Goal: Transaction & Acquisition: Purchase product/service

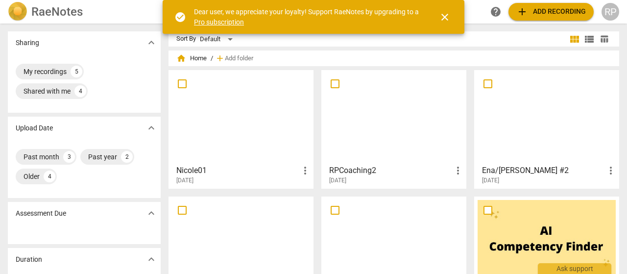
click at [450, 21] on span "close" at bounding box center [445, 17] width 12 height 12
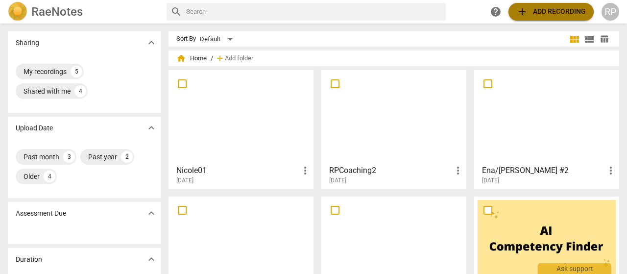
click at [556, 7] on span "add Add recording" at bounding box center [551, 12] width 70 height 12
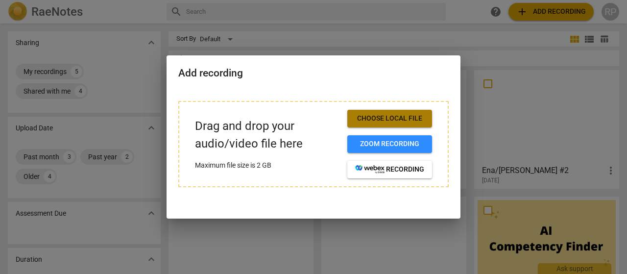
click at [394, 117] on span "Choose local file" at bounding box center [389, 119] width 69 height 10
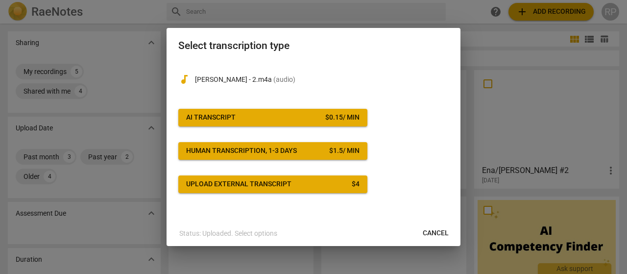
click at [309, 118] on span "AI Transcript $ 0.15 / min" at bounding box center [272, 118] width 173 height 10
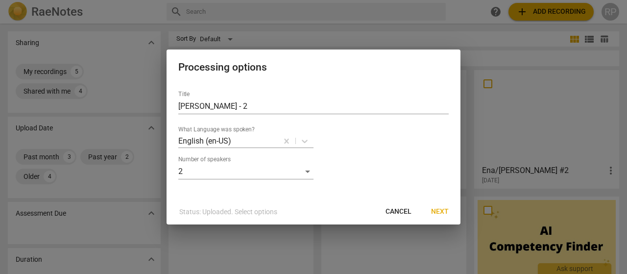
click at [444, 212] on span "Next" at bounding box center [440, 212] width 18 height 10
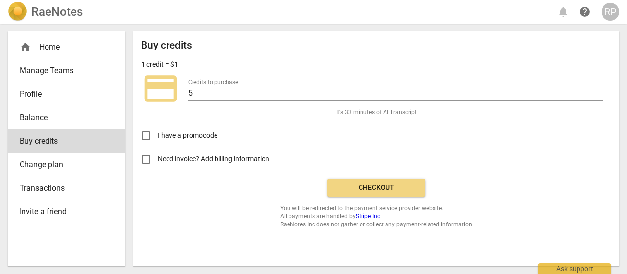
click at [396, 189] on span "Checkout" at bounding box center [376, 188] width 82 height 10
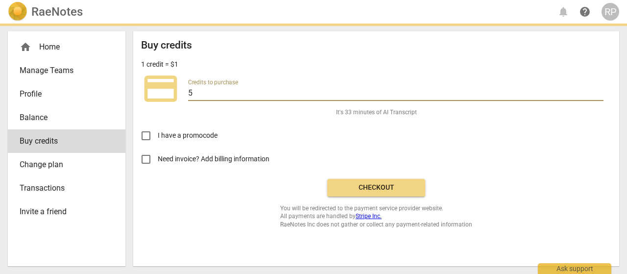
drag, startPoint x: 198, startPoint y: 94, endPoint x: 188, endPoint y: 94, distance: 10.8
click at [188, 94] on input "5" at bounding box center [395, 94] width 415 height 14
type input "15"
click at [383, 185] on span "Checkout" at bounding box center [376, 188] width 82 height 10
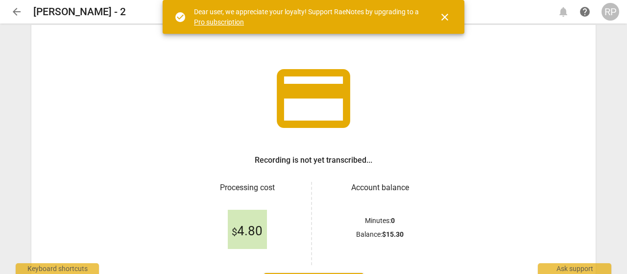
scroll to position [57, 0]
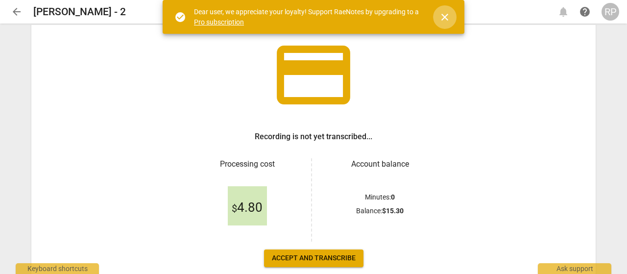
click at [447, 18] on span "close" at bounding box center [445, 17] width 12 height 12
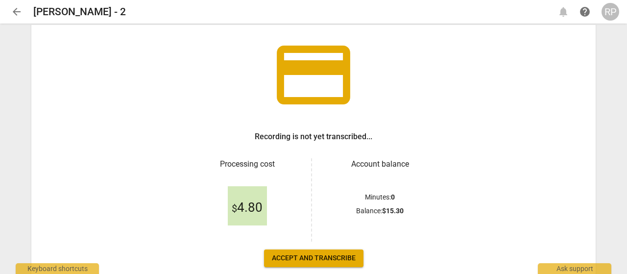
scroll to position [113, 0]
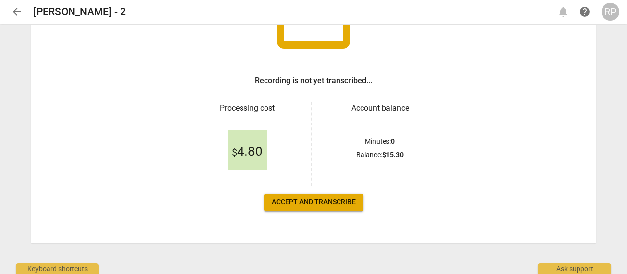
click at [304, 201] on span "Accept and transcribe" at bounding box center [314, 202] width 84 height 10
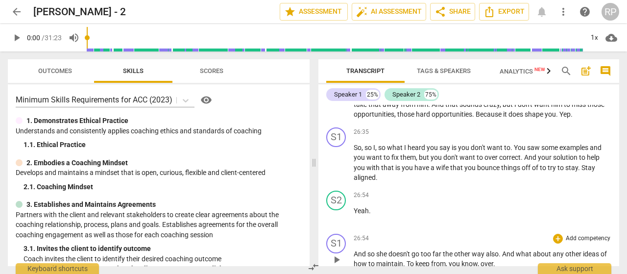
scroll to position [4603, 0]
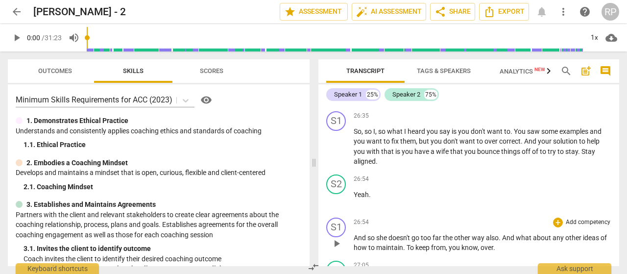
click at [493, 243] on span "over" at bounding box center [487, 247] width 13 height 8
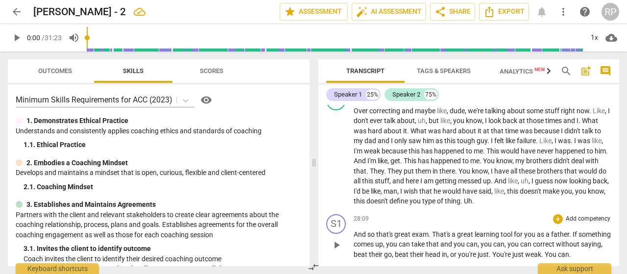
scroll to position [4773, 0]
click at [428, 230] on span "exam" at bounding box center [420, 234] width 17 height 8
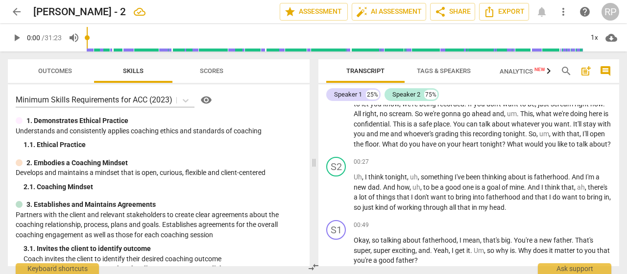
scroll to position [0, 0]
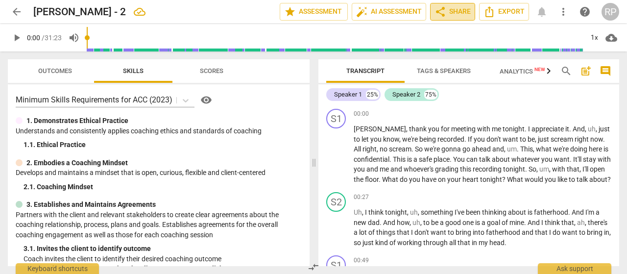
click at [465, 15] on span "share Share" at bounding box center [453, 12] width 36 height 12
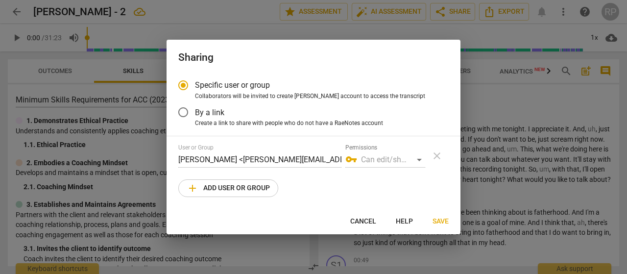
click at [235, 184] on span "add Add user or group" at bounding box center [228, 188] width 83 height 12
radio input "false"
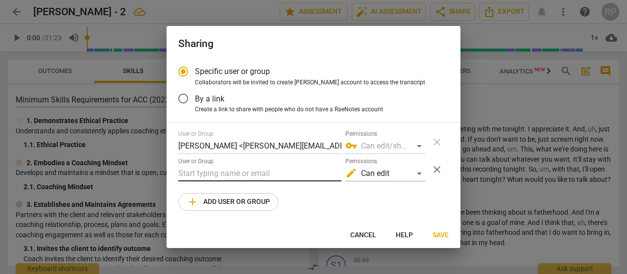
click at [182, 173] on input "text" at bounding box center [259, 174] width 163 height 16
type input "matthewfordcoaching@gmail.com"
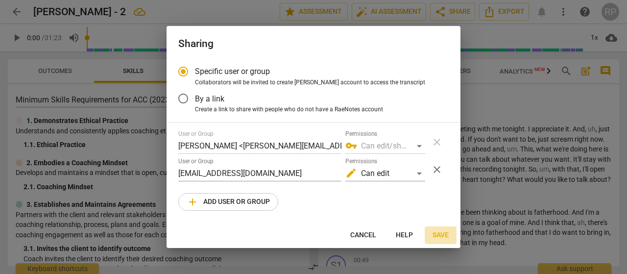
click at [441, 233] on span "Save" at bounding box center [441, 235] width 16 height 10
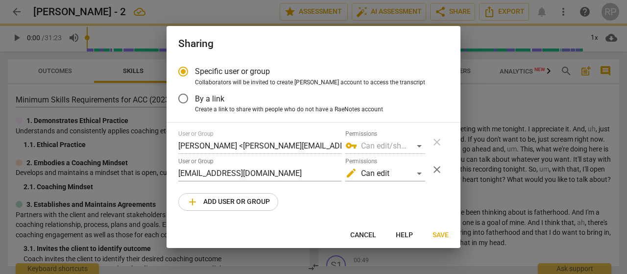
radio input "false"
type input "Matthew Ford <matthewfordcoaching@gmail.com>"
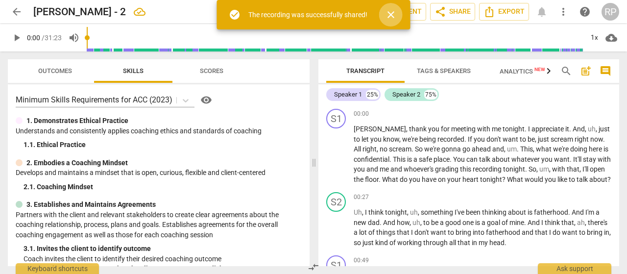
click at [387, 13] on span "close" at bounding box center [391, 15] width 12 height 12
